Goal: Task Accomplishment & Management: Complete application form

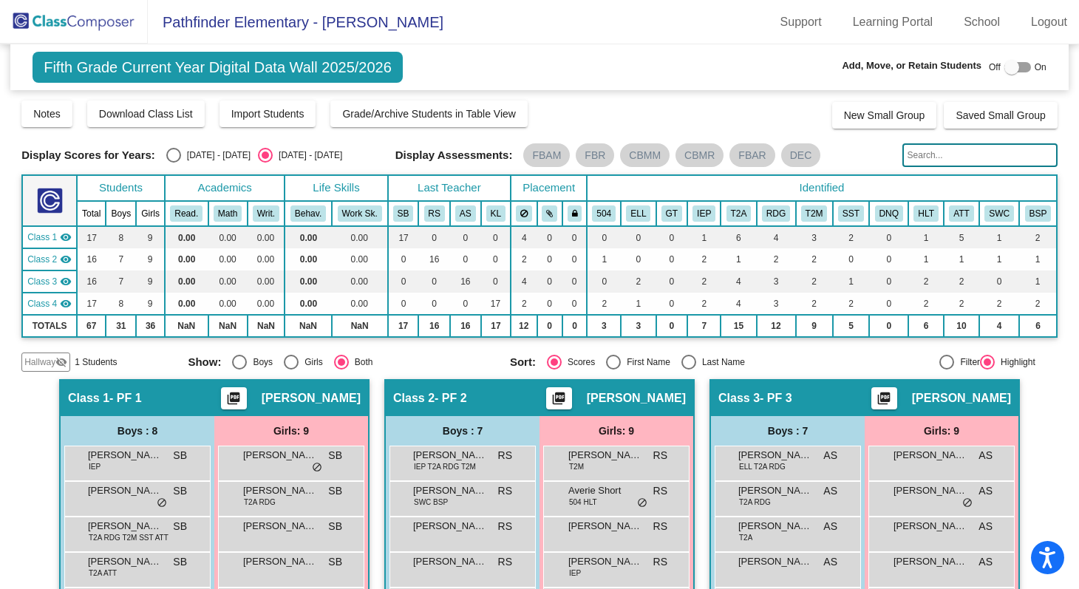
click at [101, 30] on img at bounding box center [74, 22] width 148 height 44
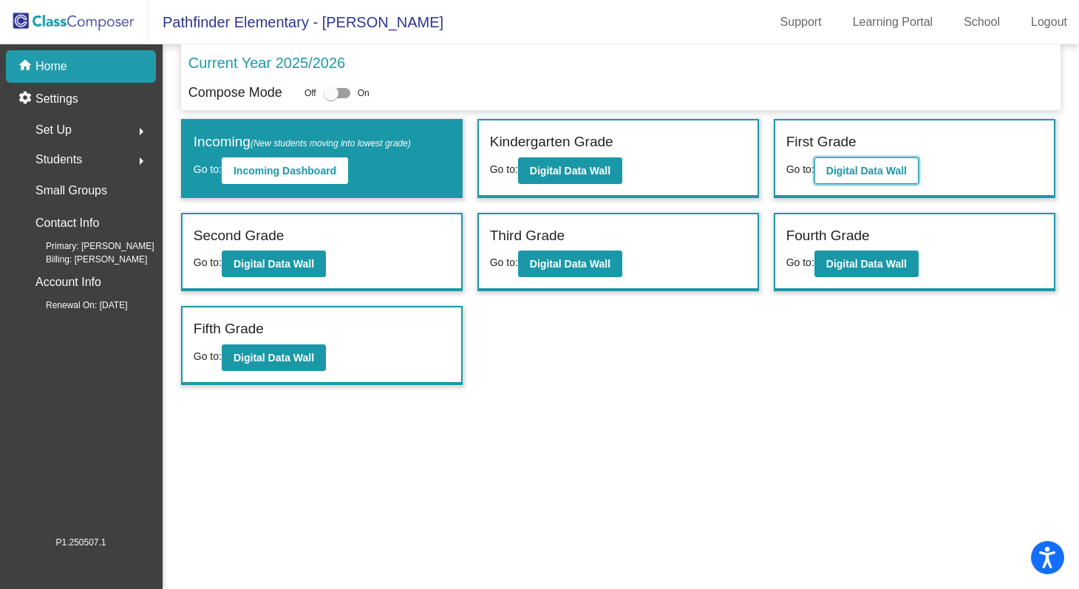
click at [895, 166] on b "Digital Data Wall" at bounding box center [866, 171] width 81 height 12
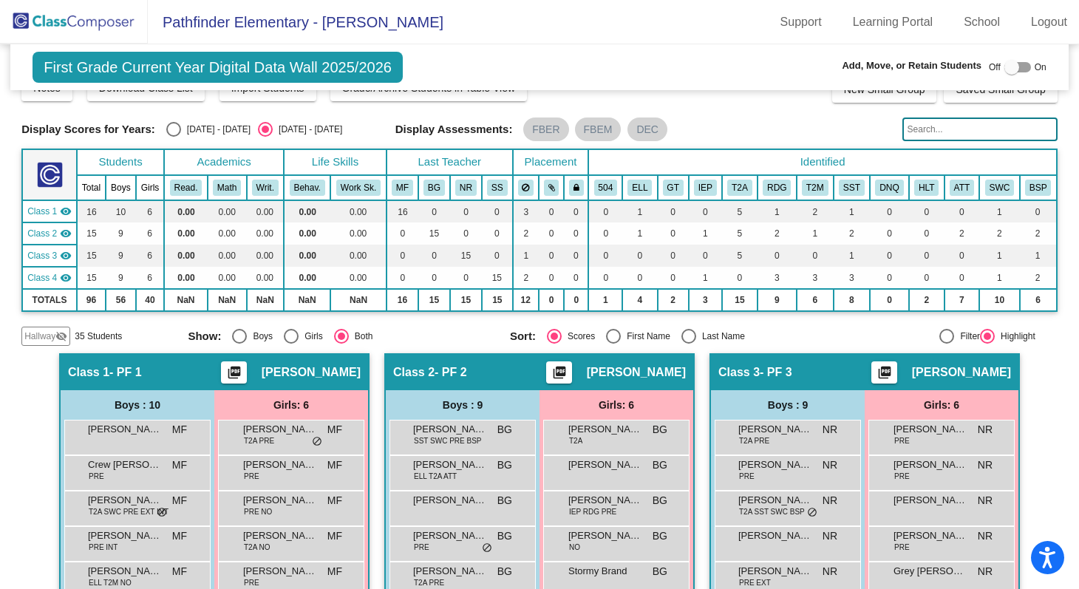
scroll to position [25, 0]
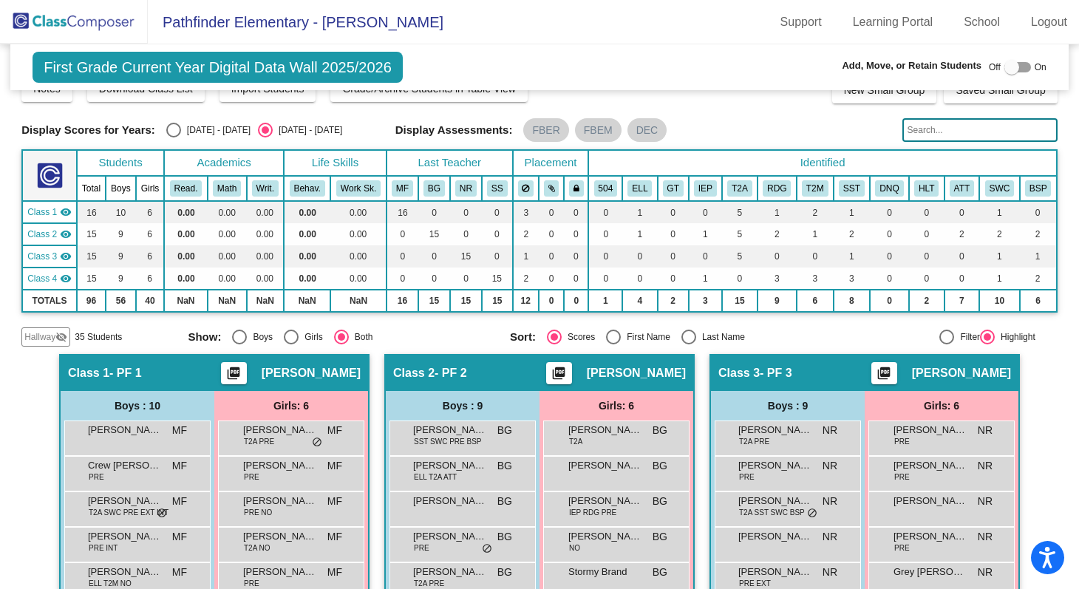
click at [1009, 66] on div at bounding box center [1011, 67] width 15 height 15
checkbox input "true"
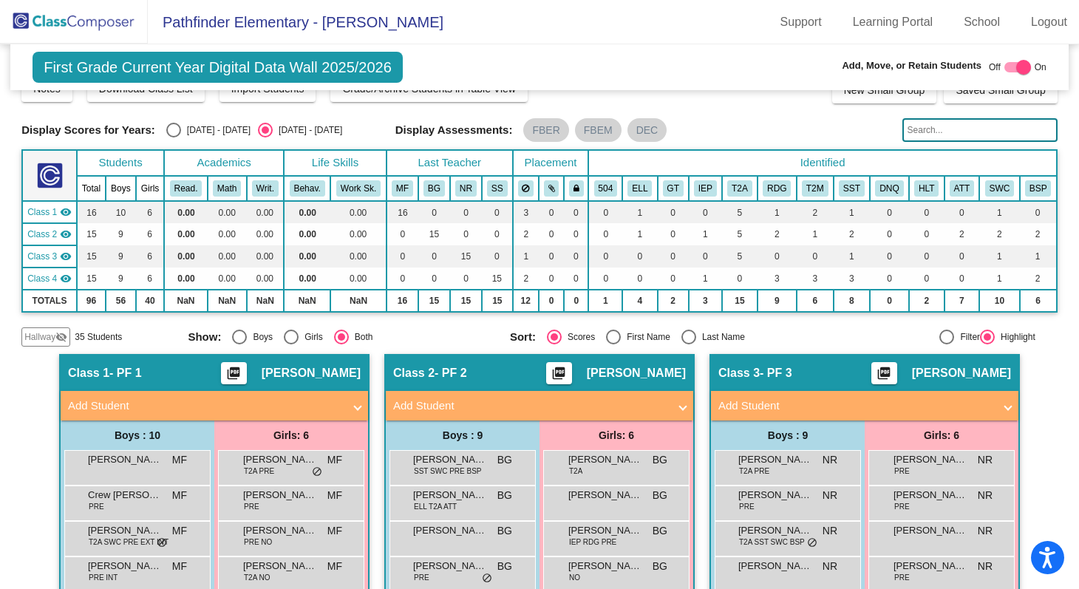
click at [670, 409] on span "Add Student" at bounding box center [536, 406] width 287 height 17
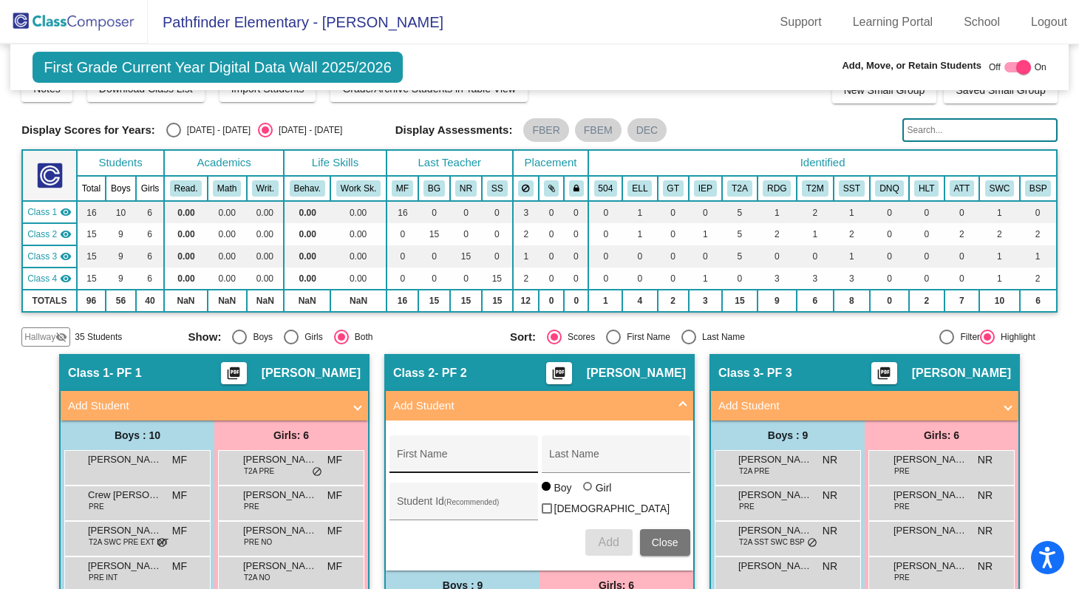
click at [456, 461] on input "First Name" at bounding box center [463, 460] width 133 height 12
paste input "Nayelli"
type input "Nayelli"
click at [576, 461] on input "Last Name" at bounding box center [615, 460] width 133 height 12
paste input "Ruby"
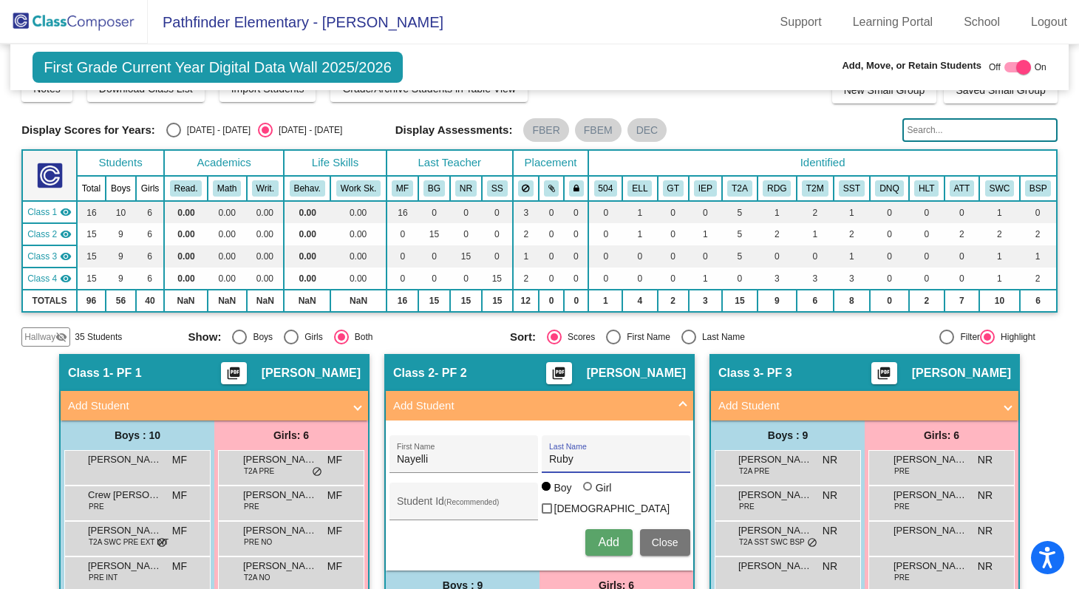
type input "Ruby"
click at [583, 491] on div at bounding box center [587, 486] width 9 height 9
click at [588, 494] on input "Girl" at bounding box center [588, 494] width 1 height 1
radio input "true"
click at [613, 538] on span "Add" at bounding box center [608, 542] width 21 height 13
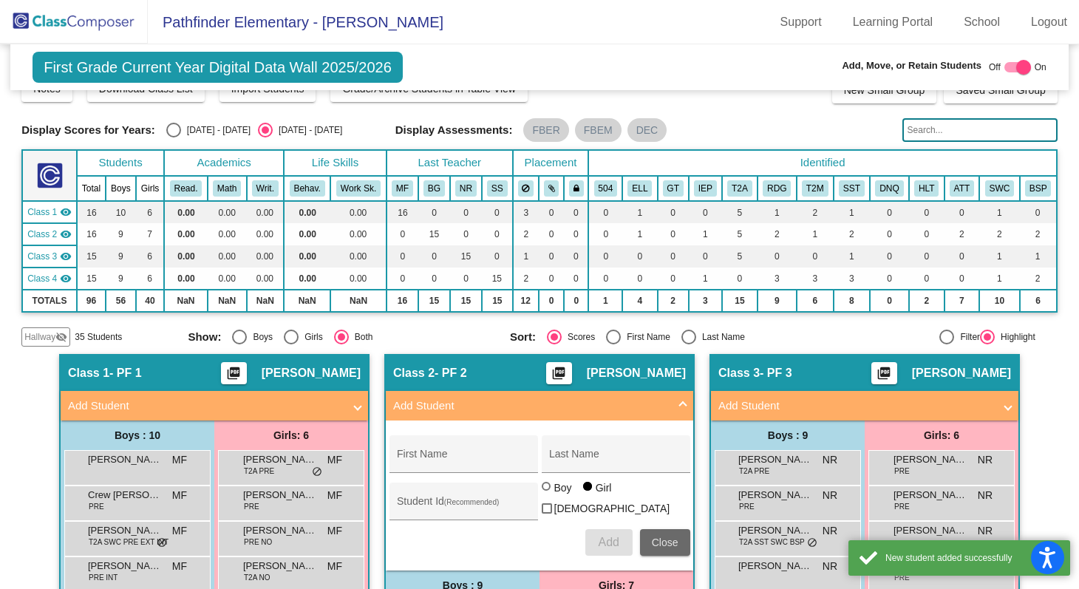
click at [661, 540] on span "Close" at bounding box center [665, 543] width 27 height 12
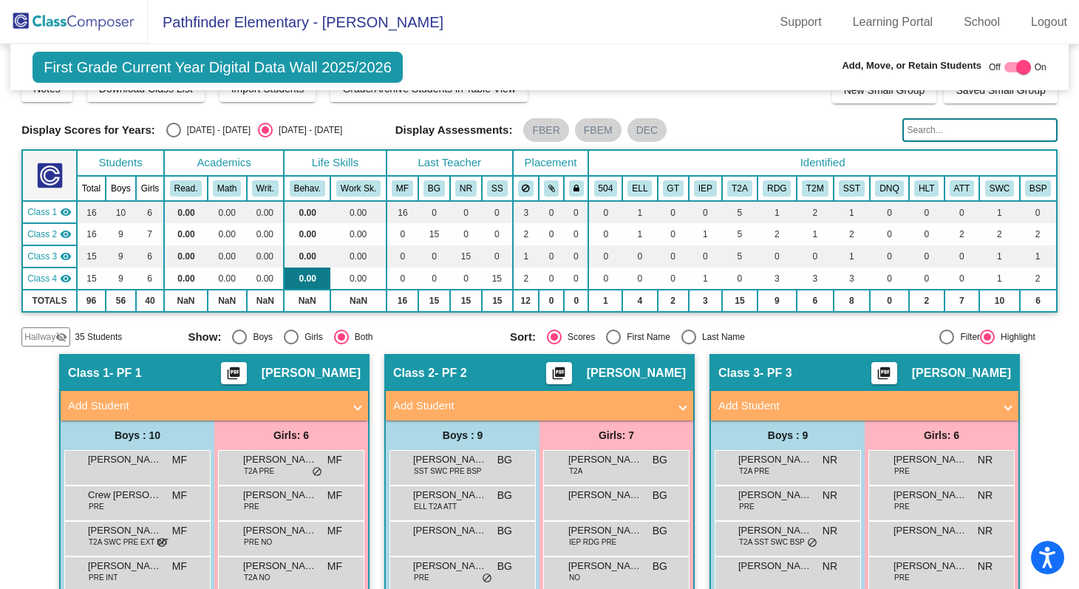
scroll to position [0, 0]
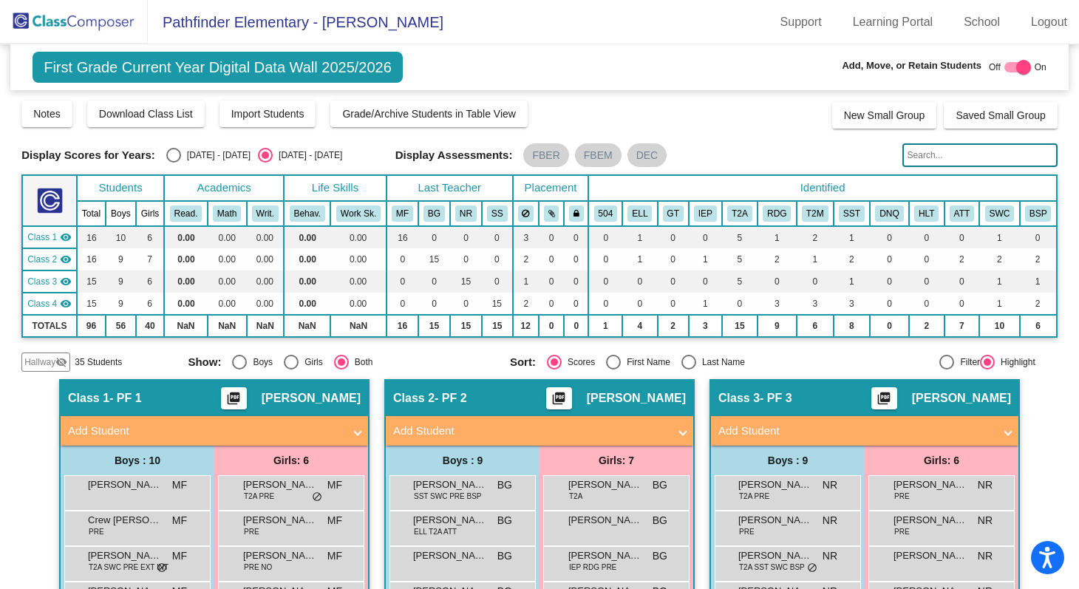
click at [132, 27] on img at bounding box center [74, 22] width 148 height 44
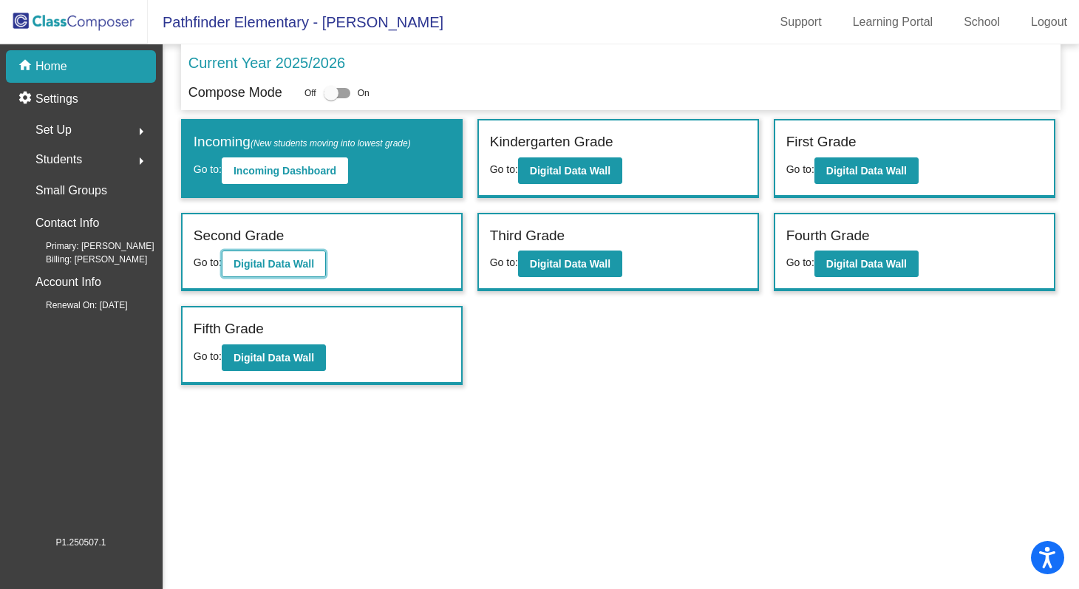
click at [284, 264] on b "Digital Data Wall" at bounding box center [274, 264] width 81 height 12
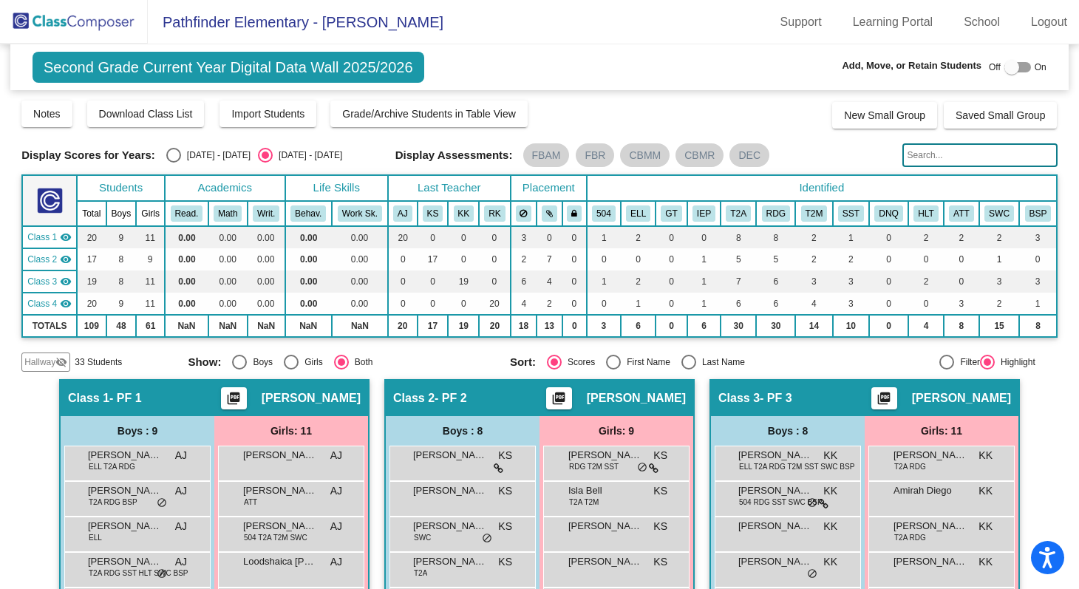
click at [1005, 70] on div at bounding box center [1011, 67] width 15 height 15
checkbox input "true"
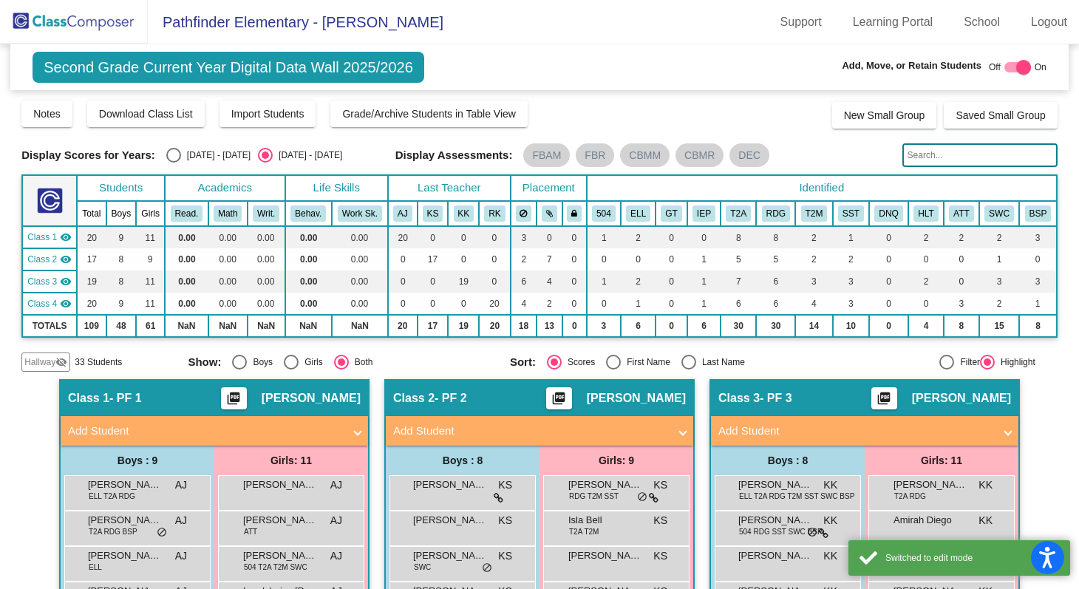
click at [681, 439] on mat-expansion-panel-header "Add Student" at bounding box center [539, 431] width 307 height 30
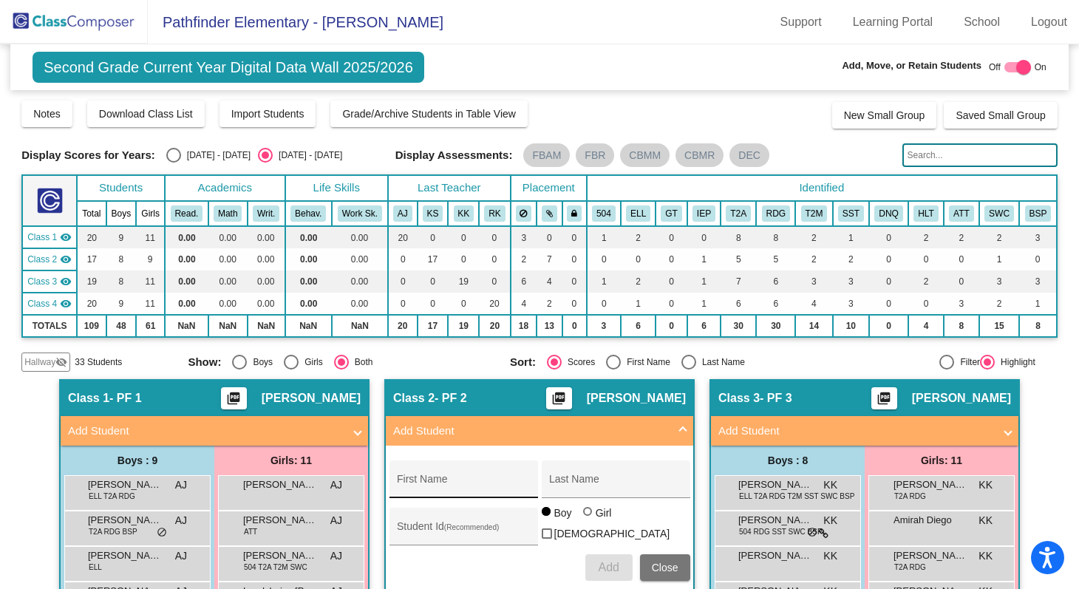
click at [461, 488] on input "First Name" at bounding box center [463, 485] width 133 height 12
click at [398, 484] on input "First Name" at bounding box center [463, 485] width 133 height 12
click at [400, 488] on input "First Name" at bounding box center [463, 485] width 133 height 12
paste input "[PERSON_NAME]"
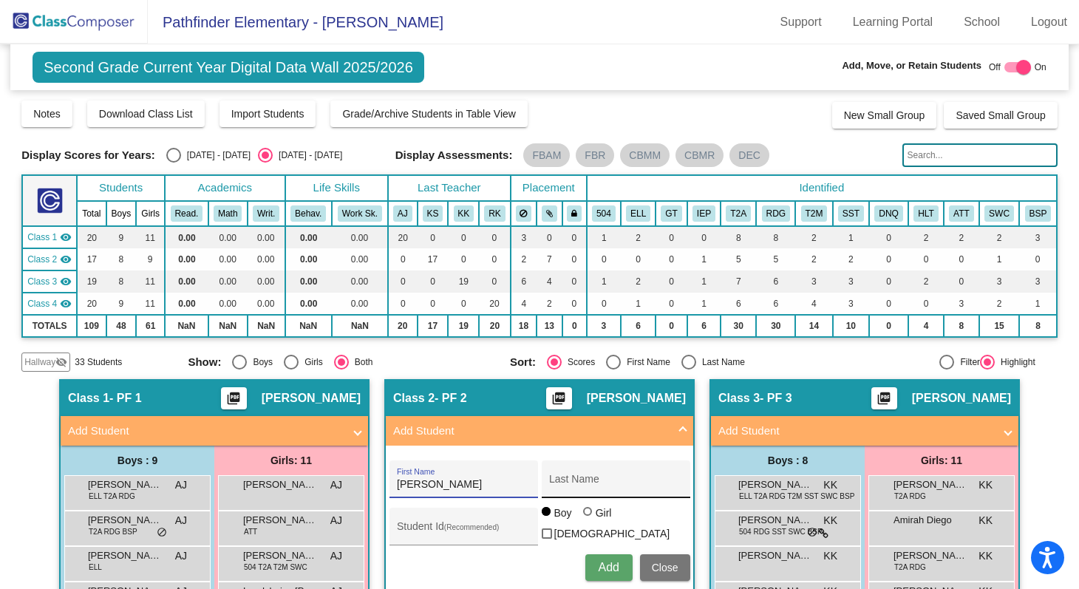
type input "[PERSON_NAME]"
click at [596, 482] on input "Last Name" at bounding box center [615, 485] width 133 height 12
click at [635, 486] on input "Last Name" at bounding box center [615, 485] width 133 height 12
paste input "Ruby"
type input "Ruby"
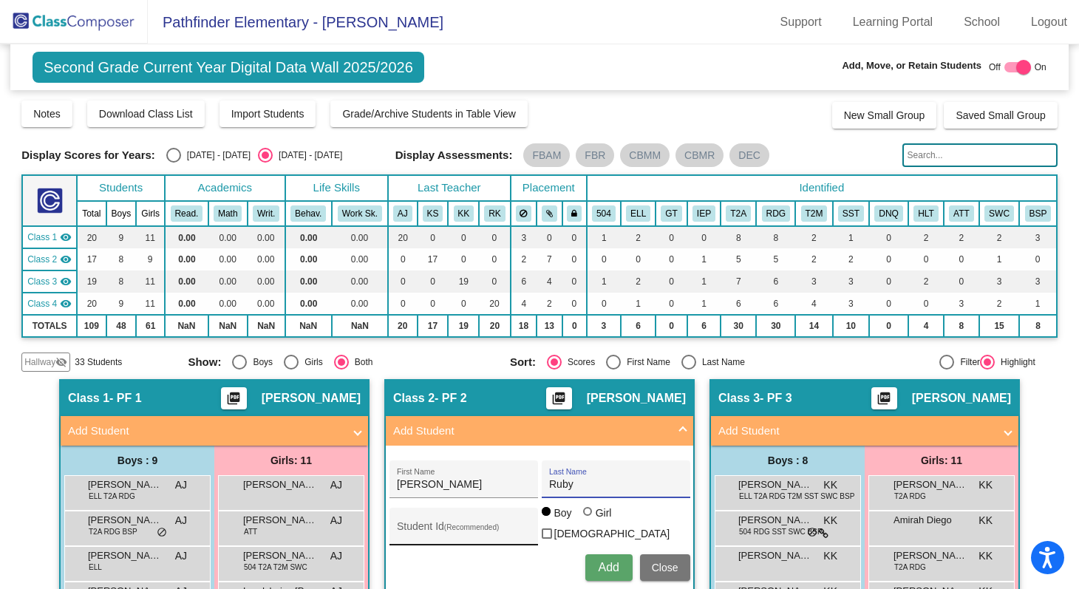
click at [457, 530] on input "Student Id (Recommended)" at bounding box center [463, 532] width 133 height 12
click at [583, 516] on div at bounding box center [587, 511] width 9 height 9
click at [588, 520] on input "Girl" at bounding box center [588, 519] width 1 height 1
radio input "true"
click at [619, 571] on button "Add" at bounding box center [608, 567] width 47 height 27
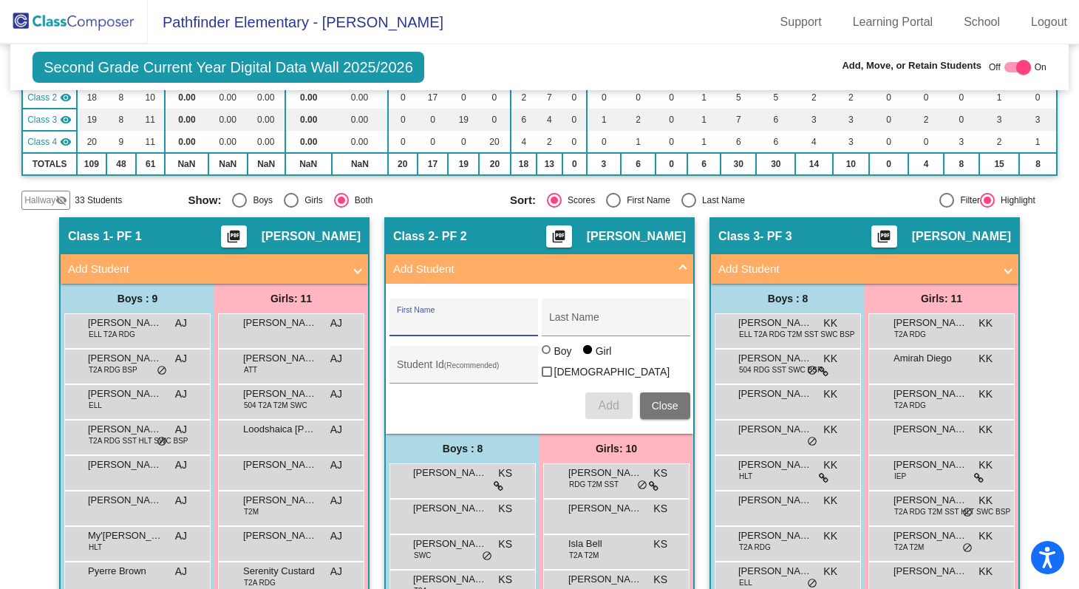
scroll to position [170, 0]
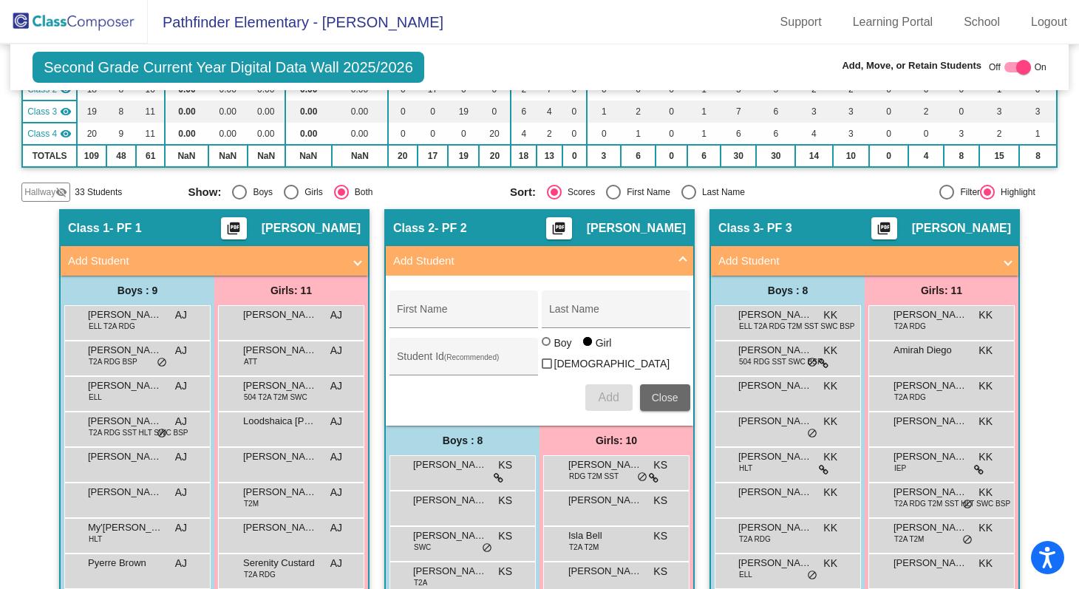
click at [671, 393] on span "Close" at bounding box center [665, 398] width 27 height 12
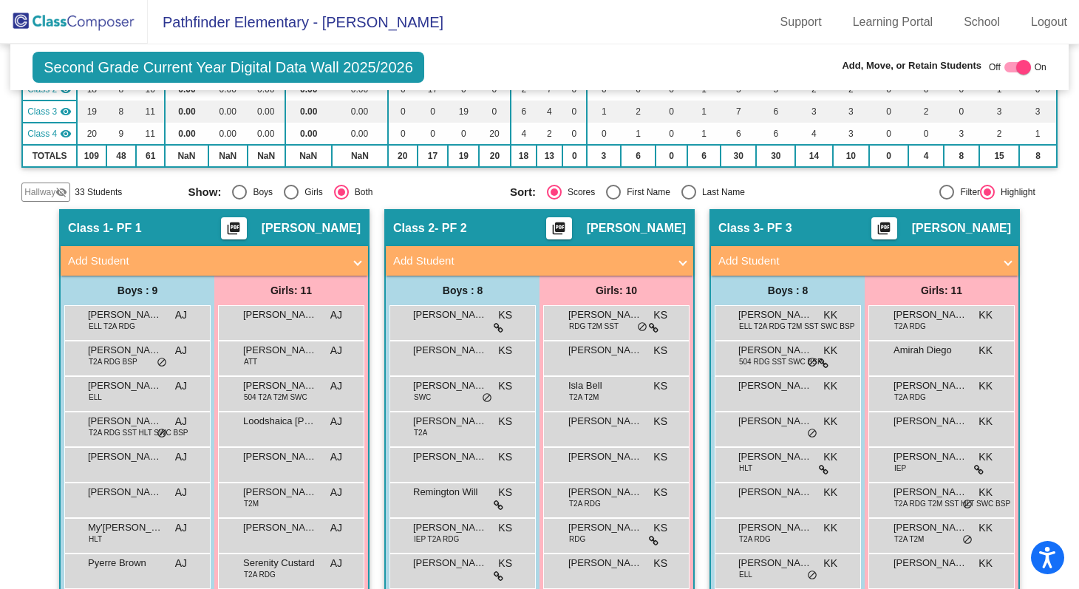
scroll to position [0, 0]
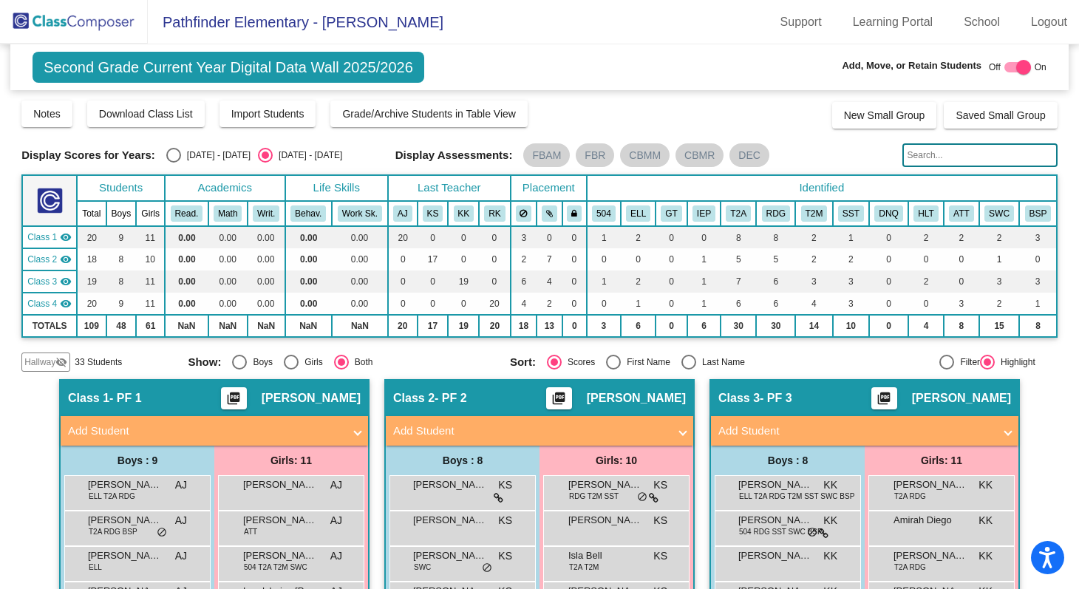
click at [166, 60] on span "Second Grade Current Year Digital Data Wall 2025/2026" at bounding box center [229, 67] width 392 height 31
click at [83, 14] on img at bounding box center [74, 22] width 148 height 44
